Goal: Complete application form

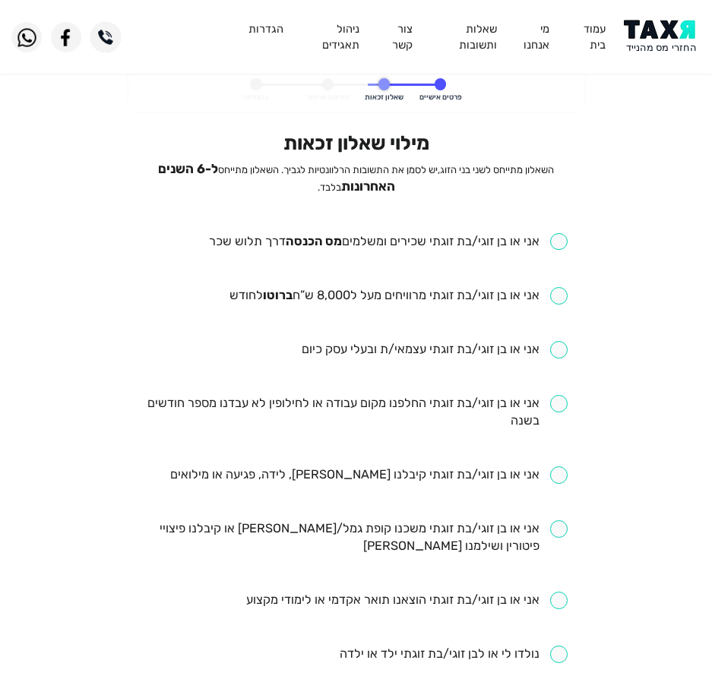
click at [412, 228] on div "מילוי שאלון זכאות השאלון מתייחס לשני בני הזוג, יש לסמן את התשובות הרלוונטיות לג…" at bounding box center [355, 603] width 423 height 945
click at [401, 241] on input "checkbox" at bounding box center [388, 241] width 358 height 17
checkbox input "true"
click at [368, 308] on ul "אני או בן זוגי/בת זוגתי שכירים ומשלמים מס הכנסה דרך תלוש שכר אני או בן זוגי/בת …" at bounding box center [355, 655] width 423 height 844
click at [387, 288] on input "checkbox" at bounding box center [398, 295] width 338 height 17
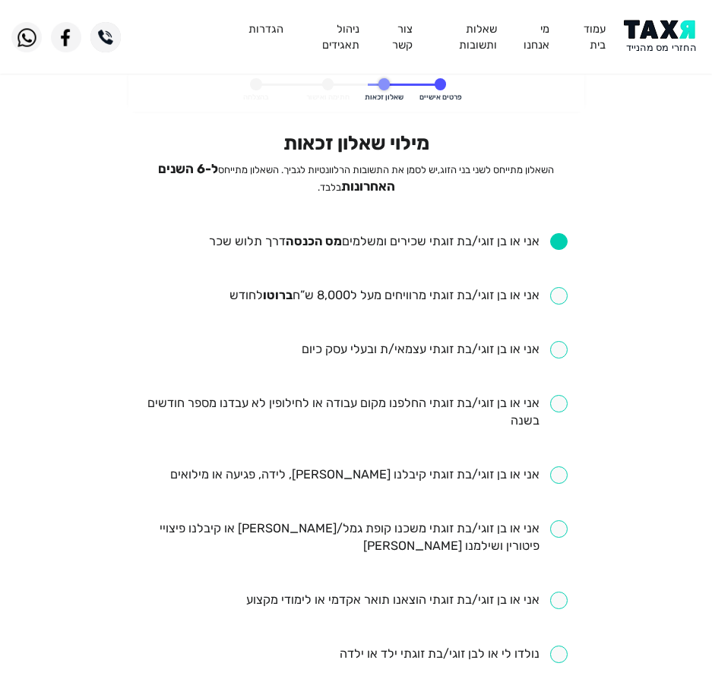
checkbox input "true"
click at [368, 401] on input "checkbox" at bounding box center [355, 412] width 423 height 35
checkbox input "true"
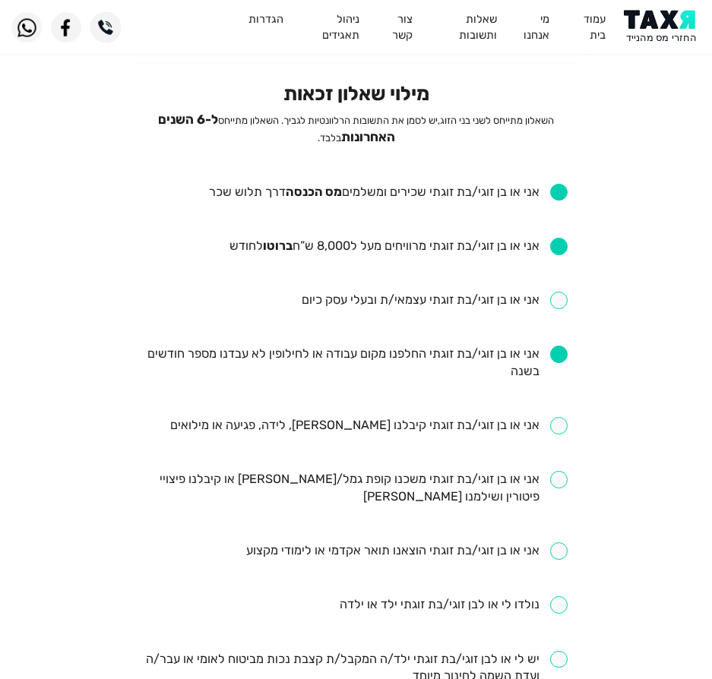
scroll to position [76, 0]
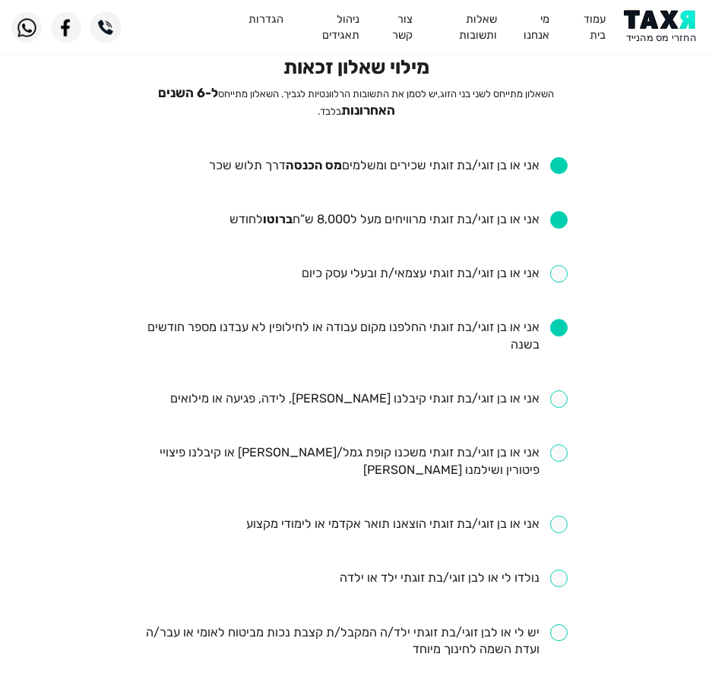
click at [425, 398] on input "checkbox" at bounding box center [368, 398] width 397 height 17
checkbox input "true"
click at [314, 452] on input "checkbox" at bounding box center [355, 461] width 423 height 35
checkbox input "true"
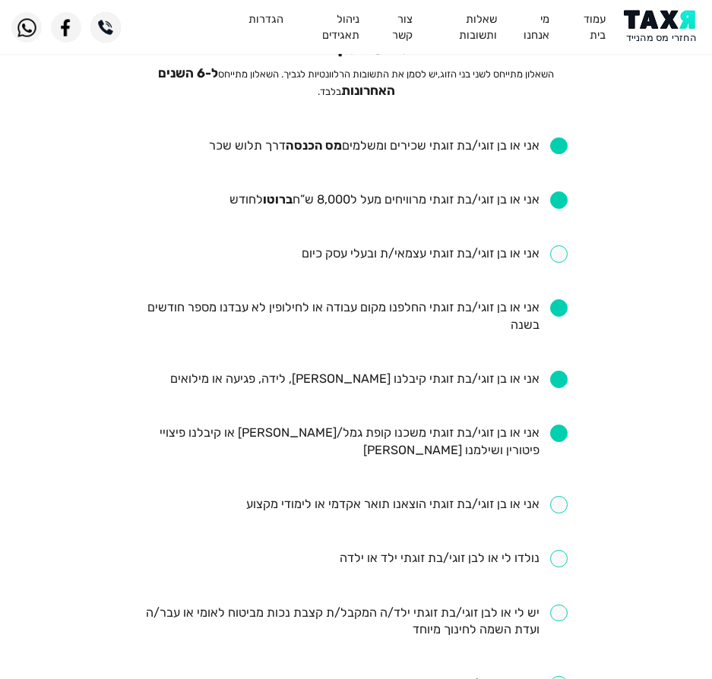
scroll to position [152, 0]
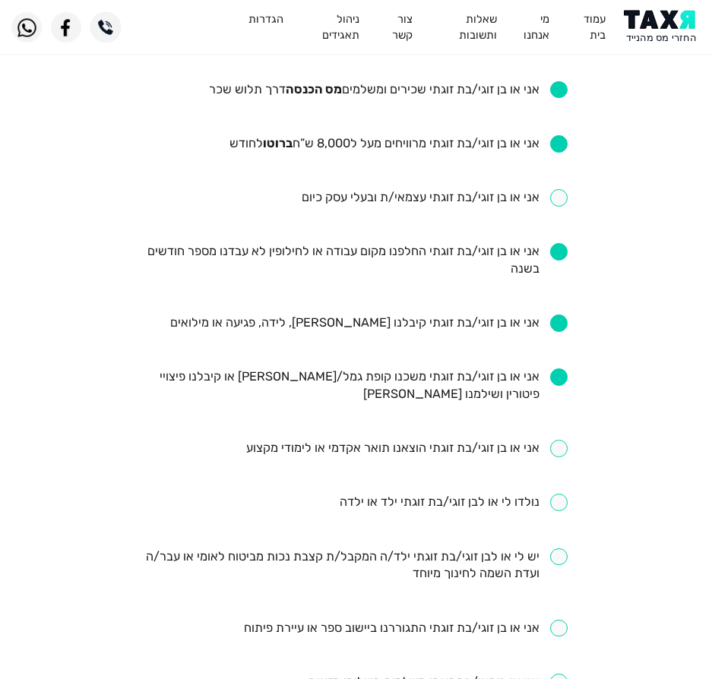
click at [374, 516] on ul "אני או בן זוגי/בת זוגתי שכירים ומשלמים מס הכנסה דרך תלוש שכר אני או בן זוגי/בת …" at bounding box center [355, 503] width 423 height 844
click at [379, 507] on input "checkbox" at bounding box center [453, 502] width 228 height 17
checkbox input "true"
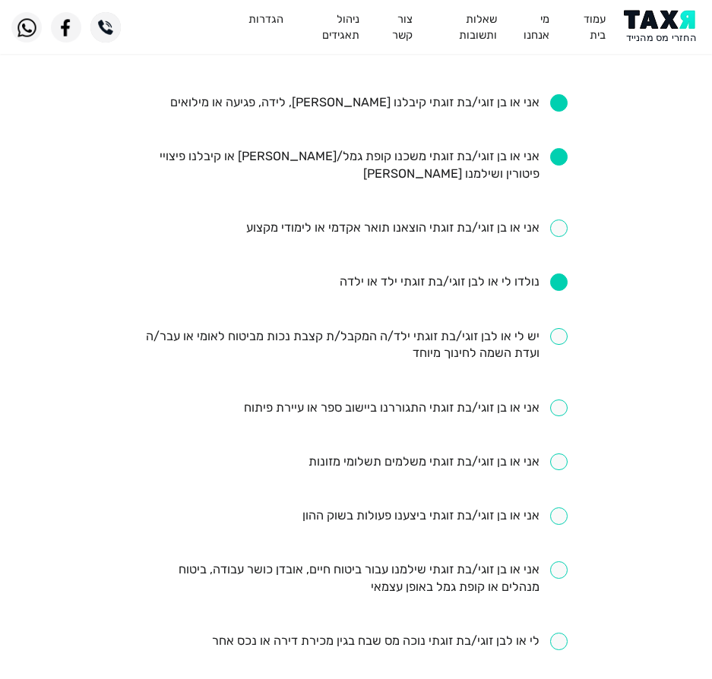
scroll to position [380, 0]
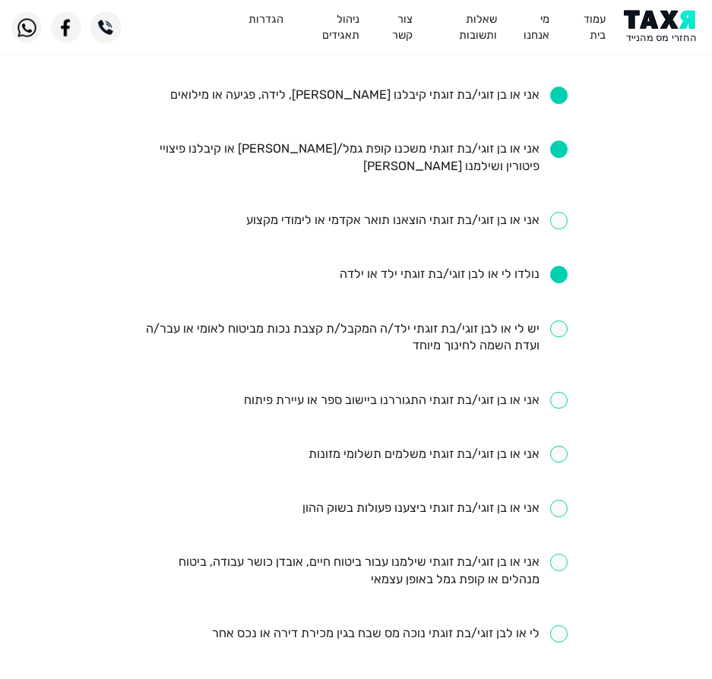
click at [396, 578] on input "checkbox" at bounding box center [355, 571] width 423 height 35
checkbox input "true"
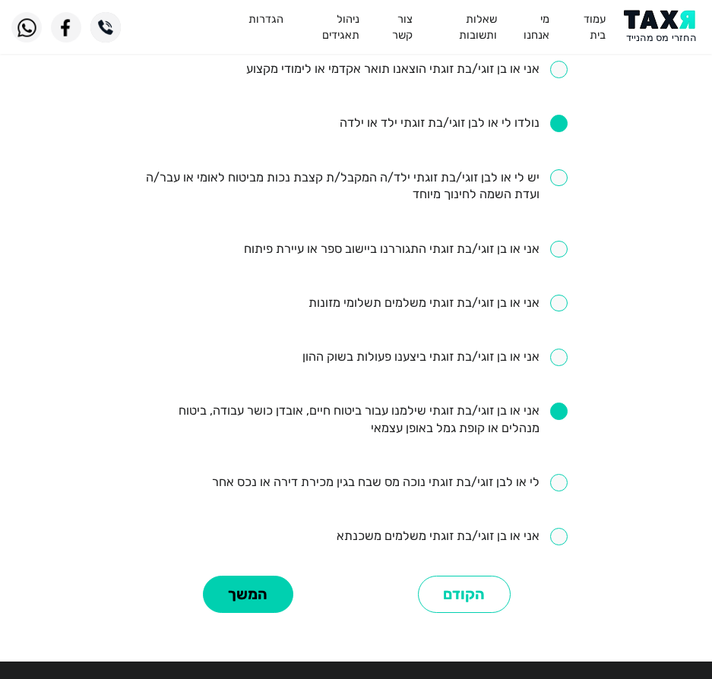
scroll to position [532, 0]
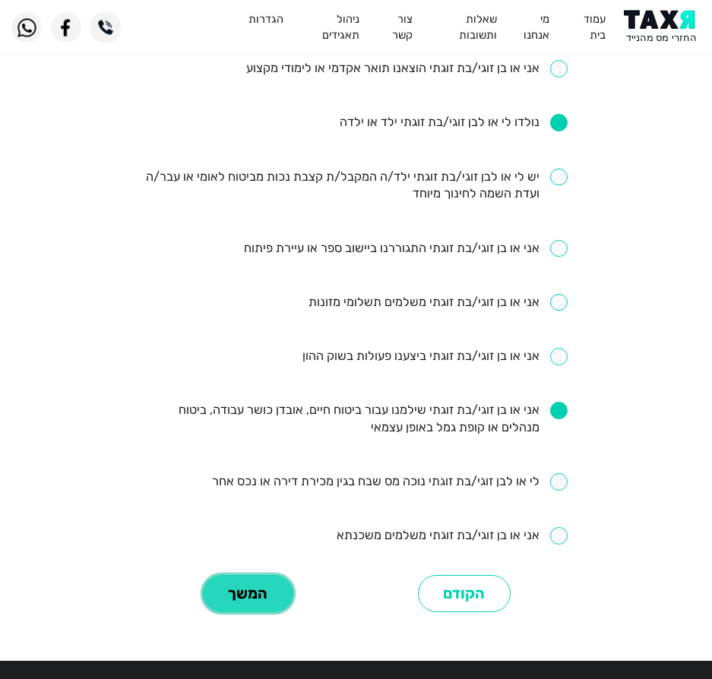
click at [256, 591] on button "המשך" at bounding box center [248, 593] width 90 height 37
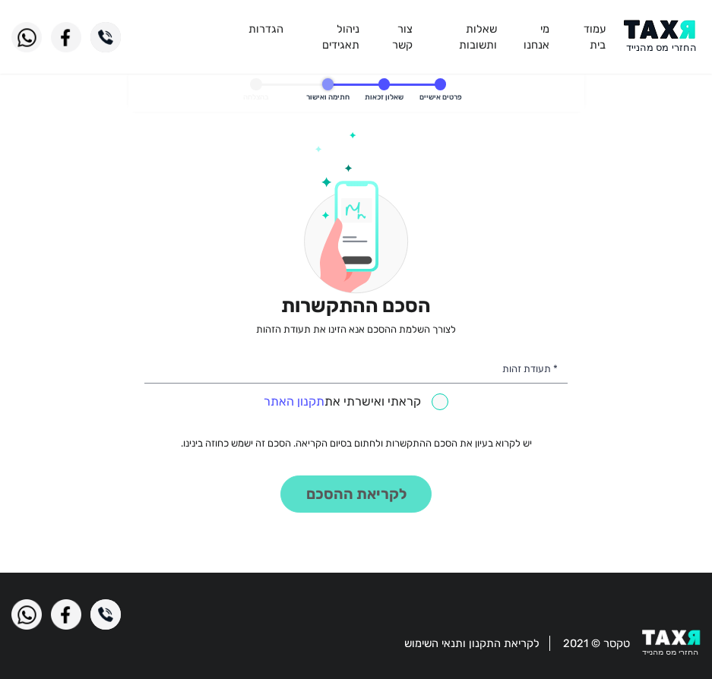
click at [478, 390] on div "קראתי ואישרתי את תקנון האתר" at bounding box center [355, 400] width 423 height 24
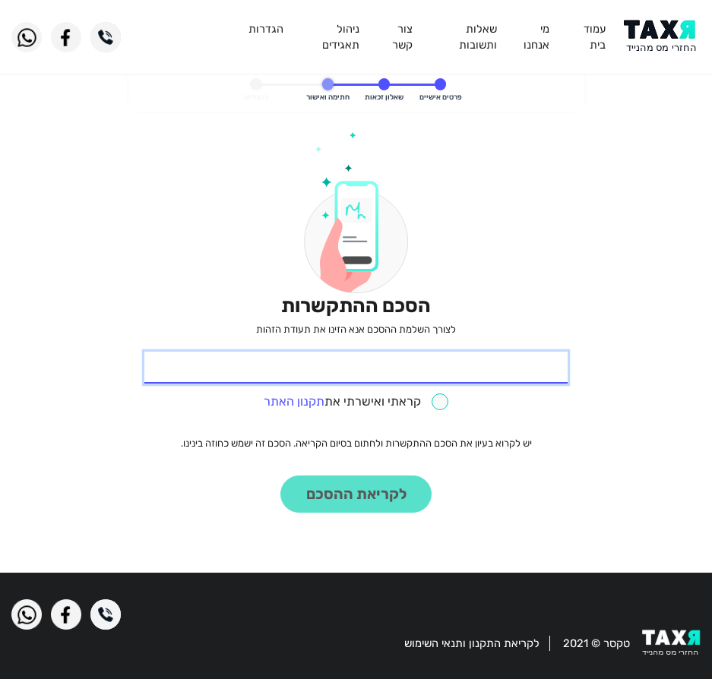
click at [519, 377] on input "* תעודת זהות" at bounding box center [355, 368] width 423 height 32
type input "208454223"
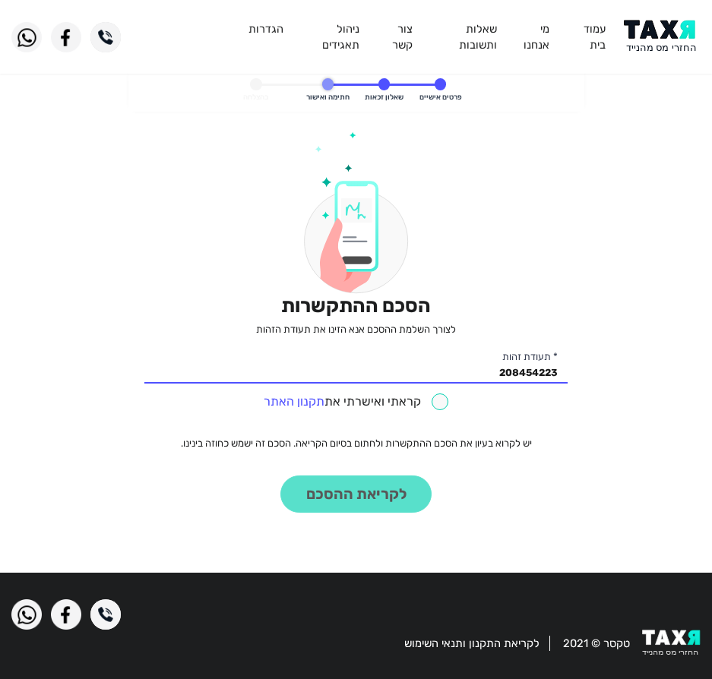
click at [412, 405] on input "checkbox" at bounding box center [356, 401] width 185 height 17
checkbox input "true"
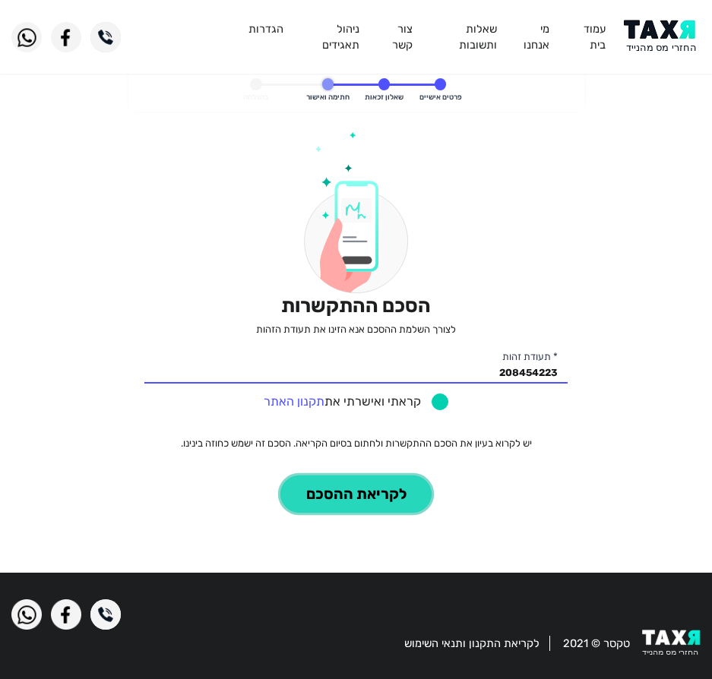
click at [361, 491] on button "לקריאת ההסכם" at bounding box center [355, 493] width 151 height 37
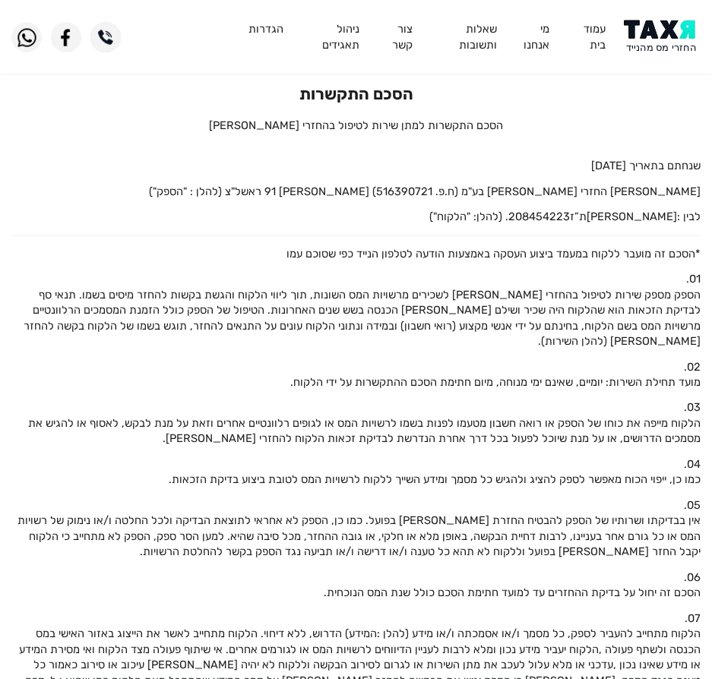
click at [665, 46] on img at bounding box center [661, 37] width 77 height 34
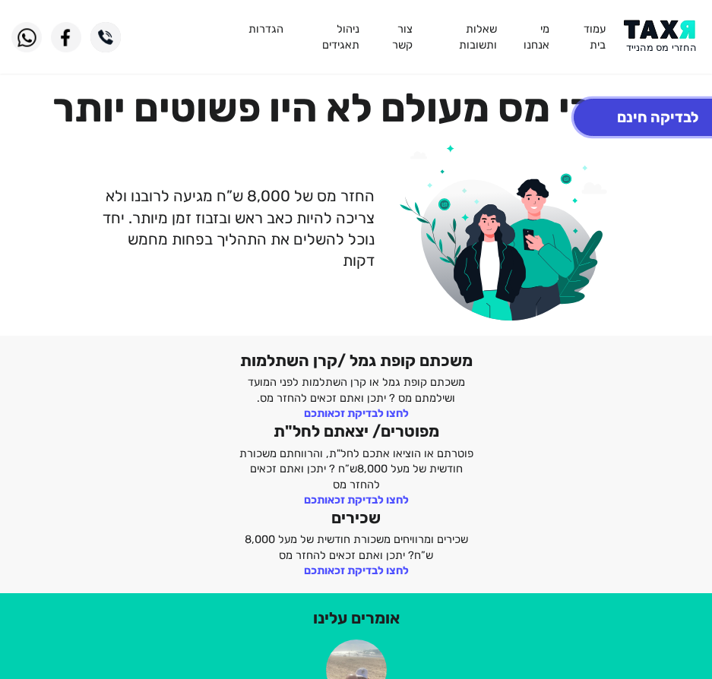
click at [645, 128] on button "לבדיקה חינם" at bounding box center [657, 117] width 168 height 37
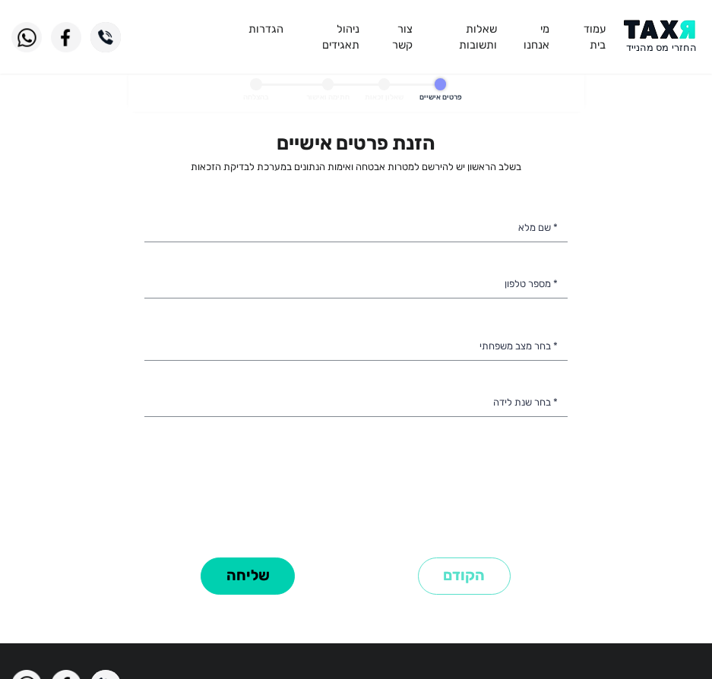
select select
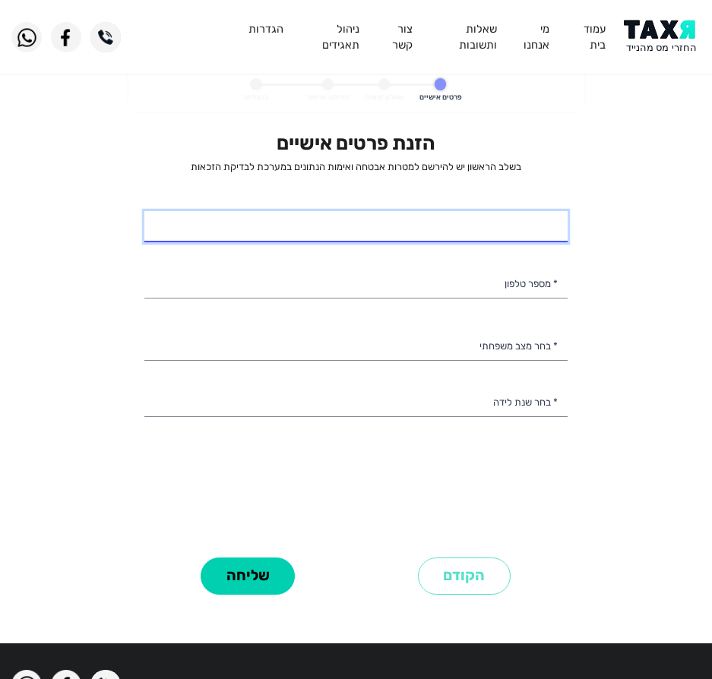
click at [377, 229] on input "* שם מלא" at bounding box center [355, 227] width 423 height 32
click at [451, 223] on input "* שם מלא" at bounding box center [355, 227] width 423 height 32
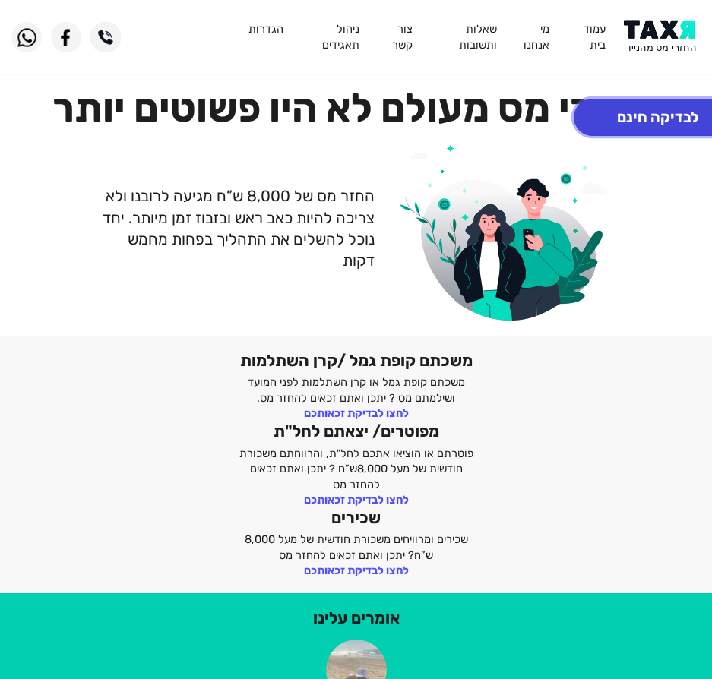
click at [636, 121] on button "לבדיקה חינם" at bounding box center [657, 117] width 168 height 37
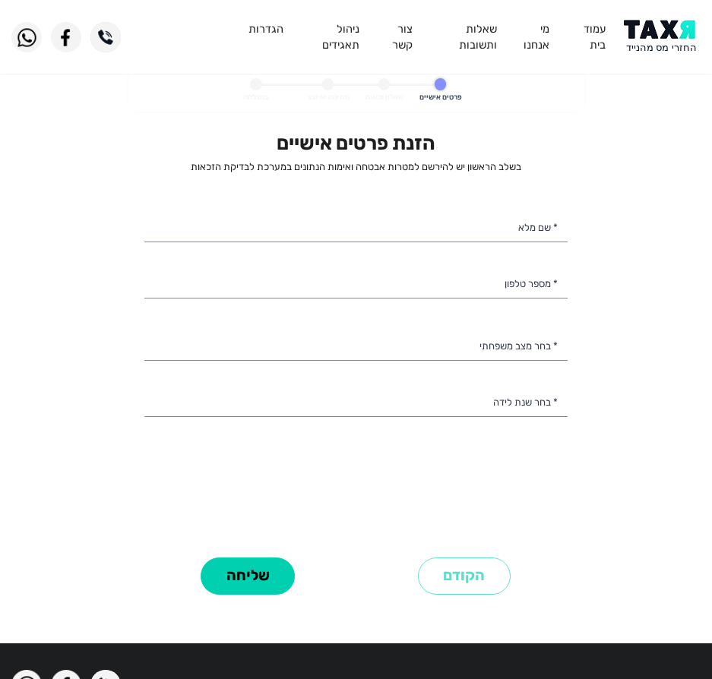
select select
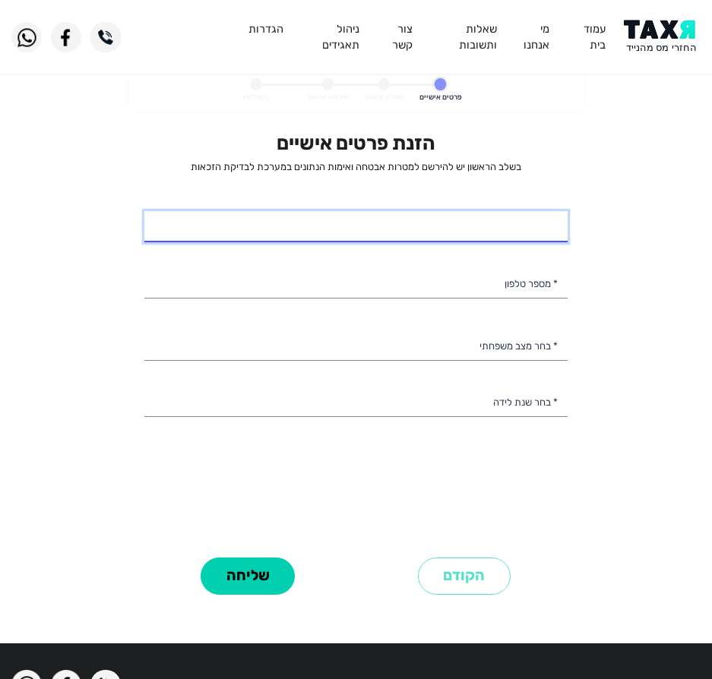
click at [358, 224] on input "* שם מלא" at bounding box center [355, 227] width 423 height 32
type input "[PERSON_NAME] אינדאוי"
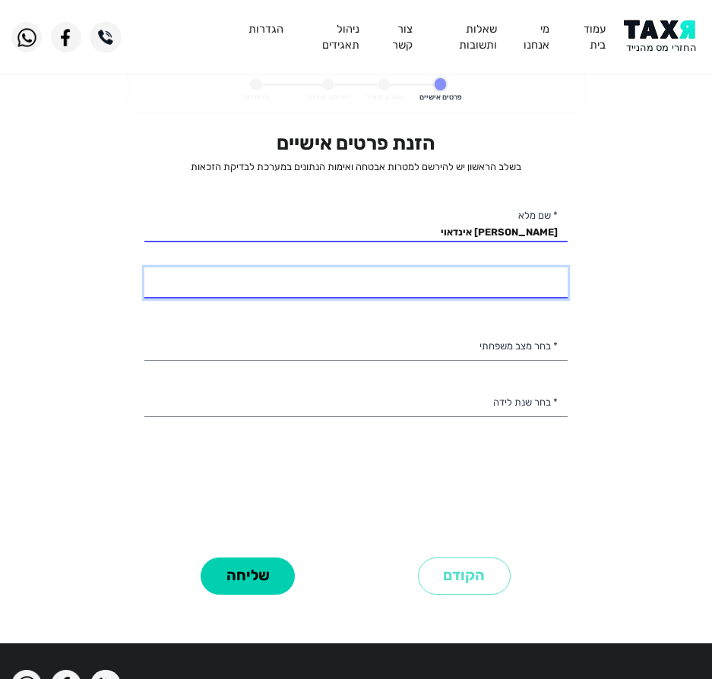
click at [448, 267] on input "* מספר טלפון" at bounding box center [355, 283] width 423 height 32
type input "053-4969730"
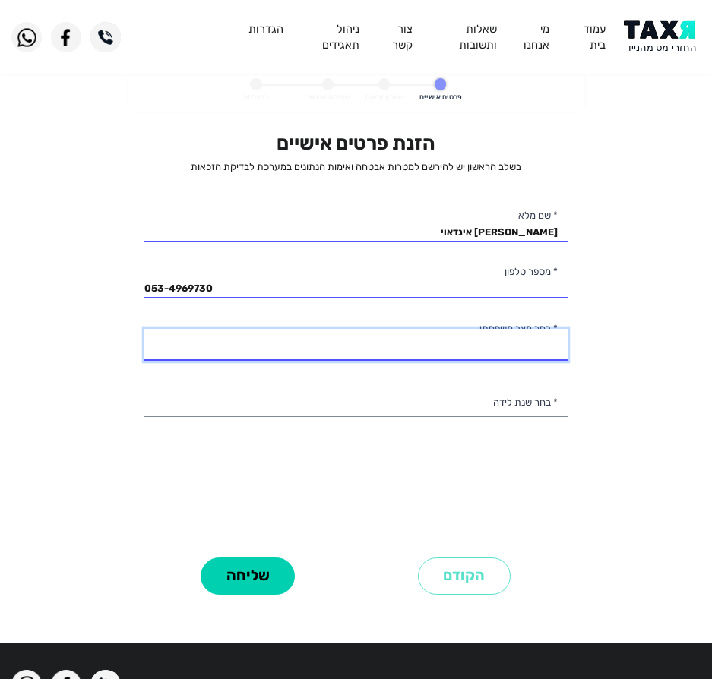
click at [480, 345] on select "רווק/ה נשוי/[PERSON_NAME]/ה אלמן/נה" at bounding box center [355, 345] width 423 height 32
click at [144, 329] on select "רווק/ה נשוי/[PERSON_NAME]/ה אלמן/נה" at bounding box center [355, 345] width 423 height 32
click at [482, 346] on select "רווק/ה נשוי/[PERSON_NAME]/ה אלמן/נה" at bounding box center [355, 345] width 423 height 32
select select "1: Single"
click at [144, 329] on select "רווק/ה נשוי/[PERSON_NAME]/ה אלמן/נה" at bounding box center [355, 345] width 423 height 32
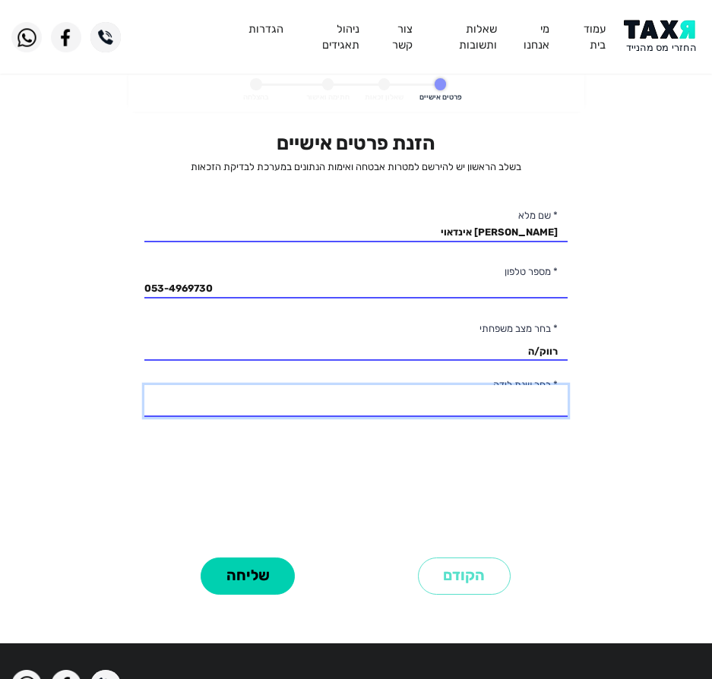
click at [494, 402] on select "2003 2002 2001 2000 1999 1998 1997 1996 1995 1994 1993 1992 1991 1990 1989 1988…" at bounding box center [355, 401] width 423 height 32
select select "3: 2001"
click at [144, 385] on select "2003 2002 2001 2000 1999 1998 1997 1996 1995 1994 1993 1992 1991 1990 1989 1988…" at bounding box center [355, 401] width 423 height 32
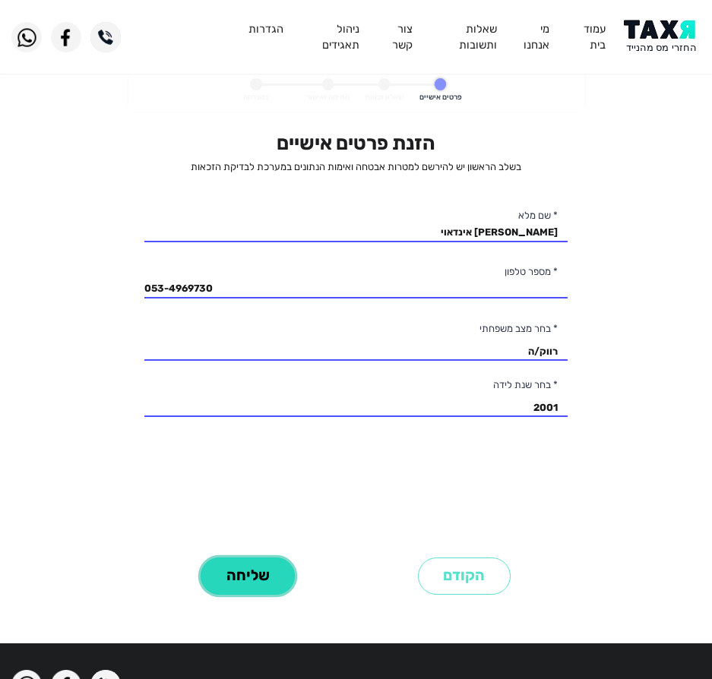
drag, startPoint x: 264, startPoint y: 568, endPoint x: 276, endPoint y: 550, distance: 21.5
click at [266, 566] on button "שליחה" at bounding box center [247, 575] width 94 height 37
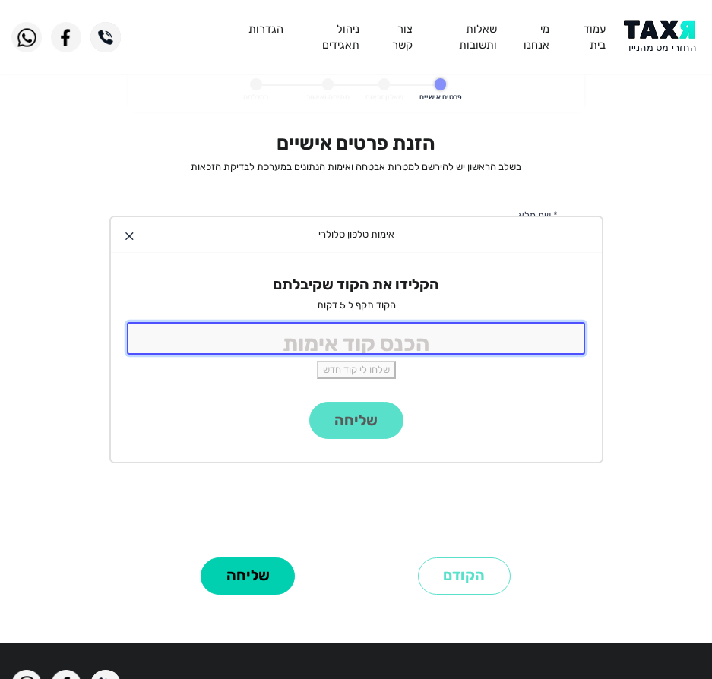
click at [458, 329] on input "tel" at bounding box center [356, 338] width 459 height 33
type input "9988"
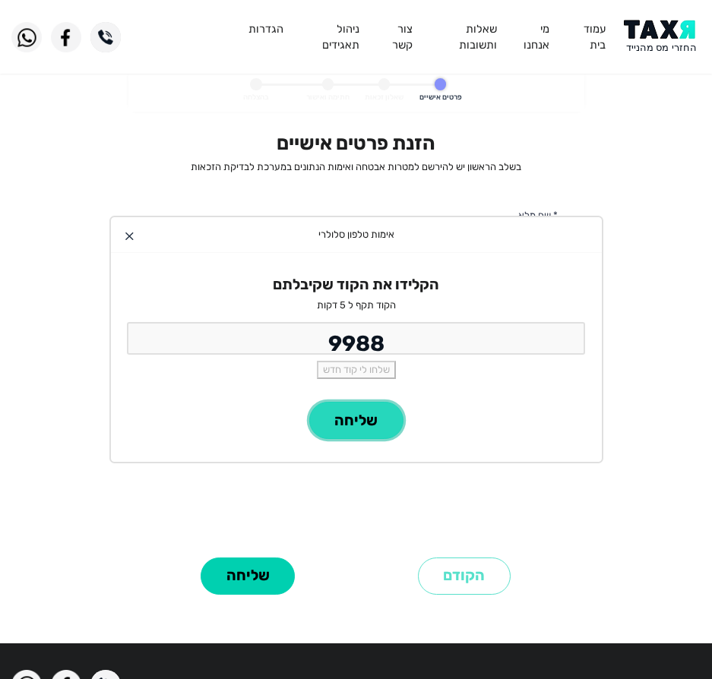
click at [324, 422] on button "שליחה" at bounding box center [356, 420] width 94 height 37
